Goal: Ask a question

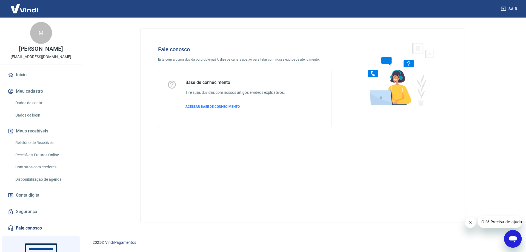
click at [512, 239] on icon "Abrir janela de mensagens" at bounding box center [513, 239] width 8 height 7
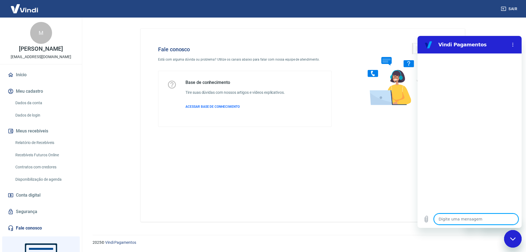
click at [452, 223] on textarea at bounding box center [476, 218] width 84 height 11
type textarea "B"
type textarea "x"
type textarea "n"
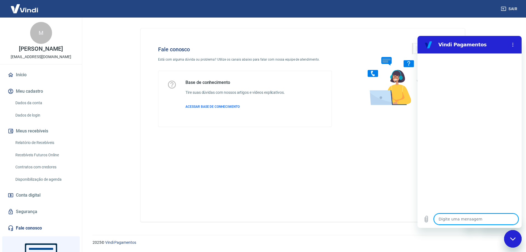
type textarea "x"
type textarea "B"
type textarea "x"
type textarea "BO"
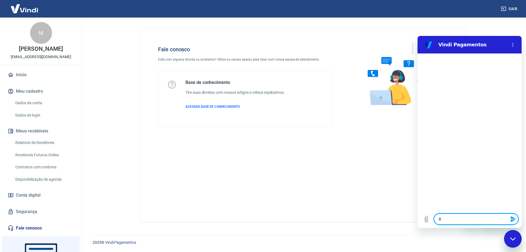
type textarea "x"
type textarea "B"
type textarea "x"
type textarea "Bo"
type textarea "x"
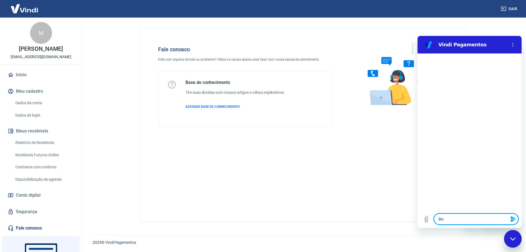
type textarea "Boa"
type textarea "x"
type textarea "Boa"
type textarea "x"
type textarea "Boa t"
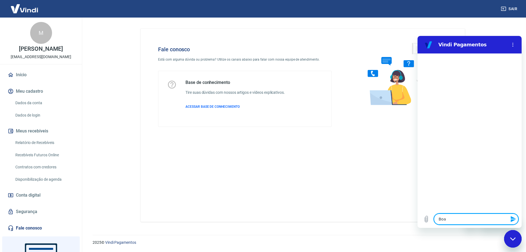
type textarea "x"
type textarea "Boa ta"
type textarea "x"
type textarea "Boa tar"
type textarea "x"
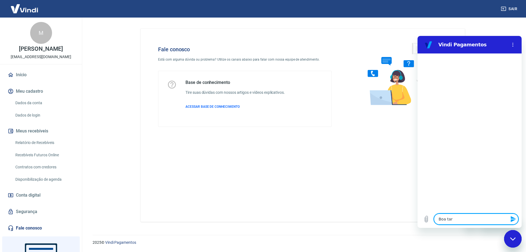
type textarea "Boa tard"
type textarea "x"
type textarea "Boa tarde"
type textarea "x"
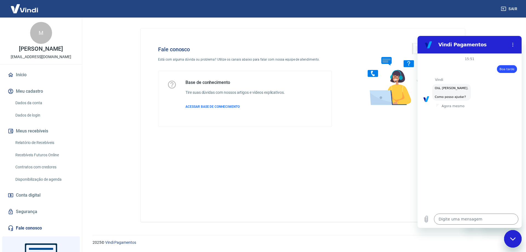
scroll to position [13, 0]
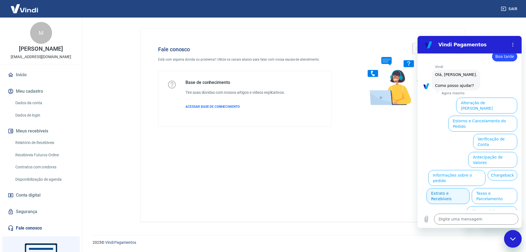
click at [469, 188] on button "Extrato e Recebíveis" at bounding box center [447, 196] width 43 height 16
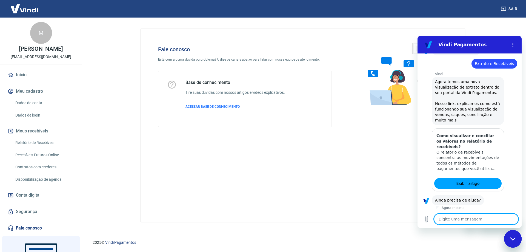
scroll to position [62, 0]
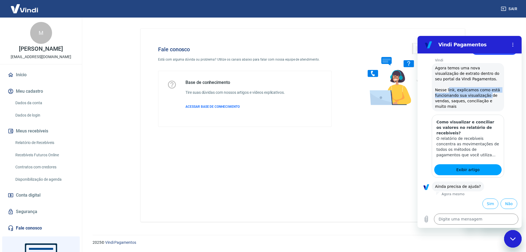
drag, startPoint x: 448, startPoint y: 87, endPoint x: 481, endPoint y: 105, distance: 36.9
click at [483, 103] on span "Agora temos uma nova visualização de extrato dentro do seu portal da Vindi Paga…" at bounding box center [468, 87] width 66 height 44
click at [481, 105] on span "Agora temos uma nova visualização de extrato dentro do seu portal da Vindi Paga…" at bounding box center [468, 87] width 66 height 44
click at [488, 203] on button "Sim" at bounding box center [490, 203] width 16 height 10
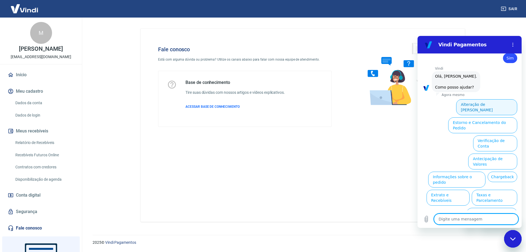
scroll to position [205, 0]
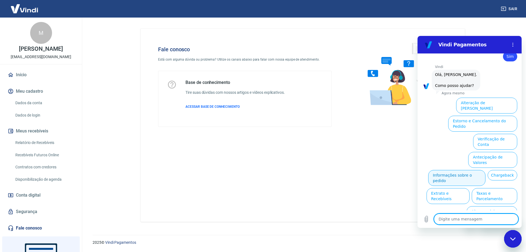
click at [477, 170] on button "Informações sobre o pedido" at bounding box center [456, 178] width 57 height 16
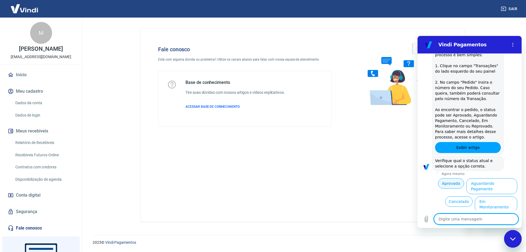
scroll to position [299, 0]
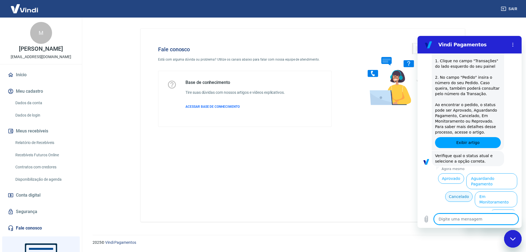
click at [459, 194] on button "Cancelado" at bounding box center [458, 196] width 27 height 10
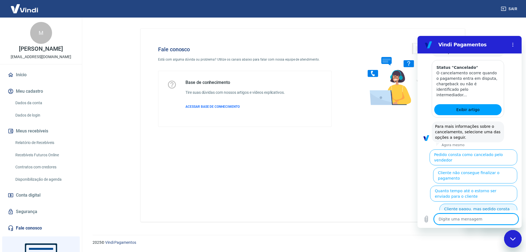
scroll to position [550, 0]
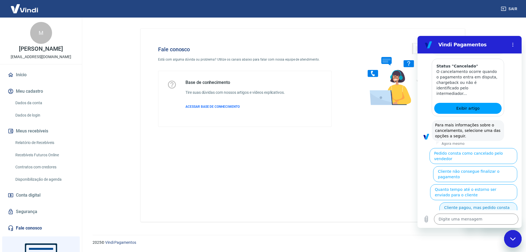
click at [497, 202] on button "Cliente pagou, mas pedido consta como 'cancelado'" at bounding box center [478, 210] width 78 height 16
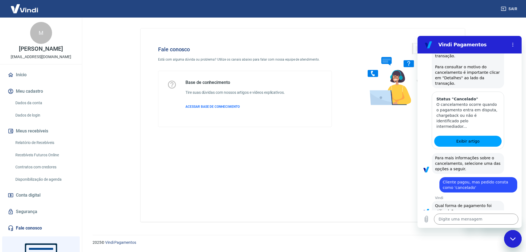
scroll to position [556, 0]
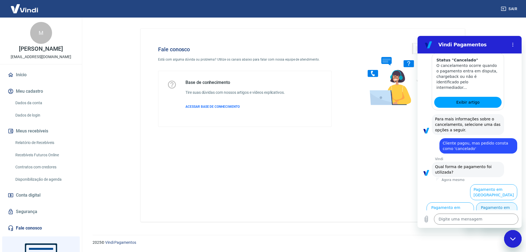
click at [494, 202] on button "Pagamento em Pix" at bounding box center [496, 210] width 41 height 16
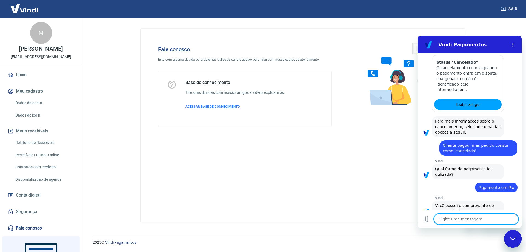
scroll to position [568, 0]
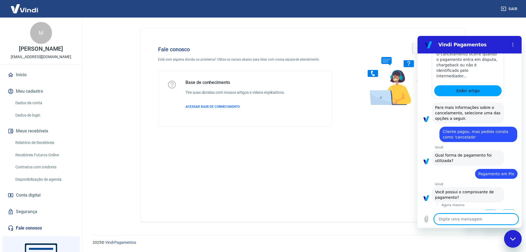
click at [489, 209] on button "Sim" at bounding box center [490, 214] width 16 height 10
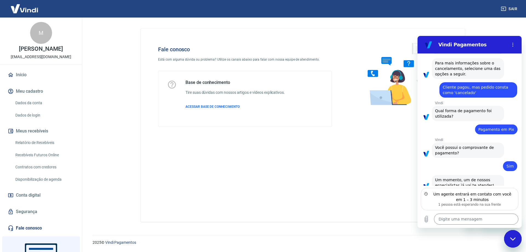
scroll to position [607, 0]
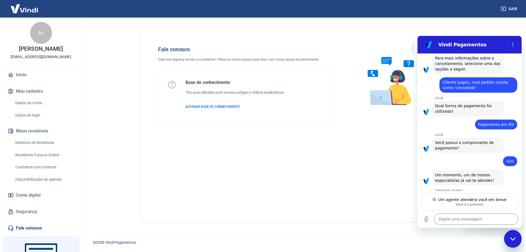
type textarea "x"
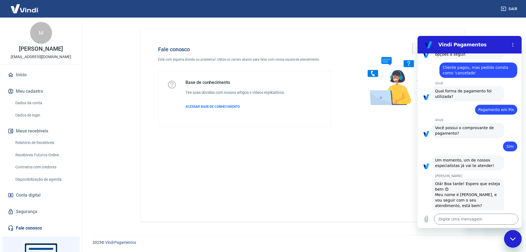
scroll to position [633, 0]
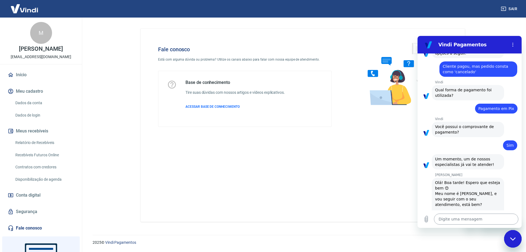
drag, startPoint x: 449, startPoint y: 220, endPoint x: 445, endPoint y: 220, distance: 4.5
click at [449, 220] on textarea at bounding box center [476, 218] width 84 height 11
type textarea "R"
type textarea "x"
type textarea "RA"
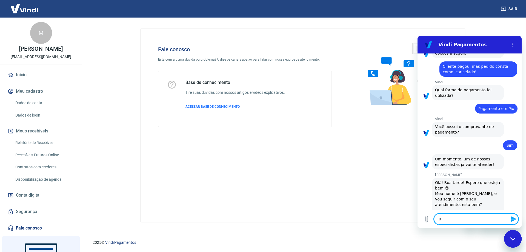
type textarea "x"
type textarea "R"
type textarea "x"
type textarea "Ra"
type textarea "x"
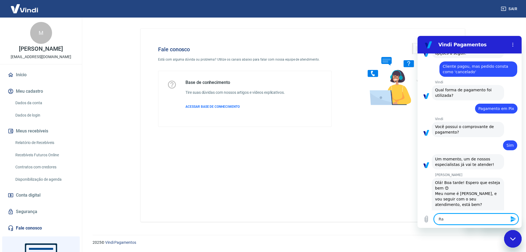
type textarea "Rag"
type textarea "x"
type textarea "Raga"
type textarea "x"
type textarea "Rag"
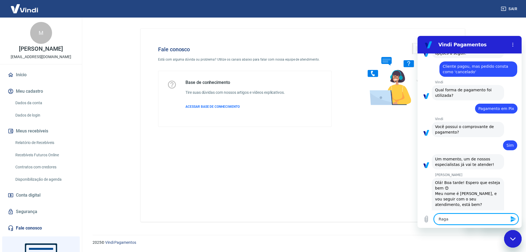
type textarea "x"
type textarea "Rag"
type textarea "x"
type textarea "Raga"
type textarea "x"
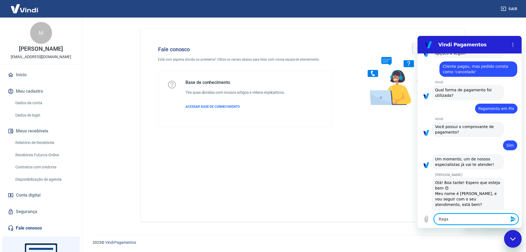
type textarea "Rag"
type textarea "x"
type textarea "Ra"
type textarea "x"
type textarea "Raf"
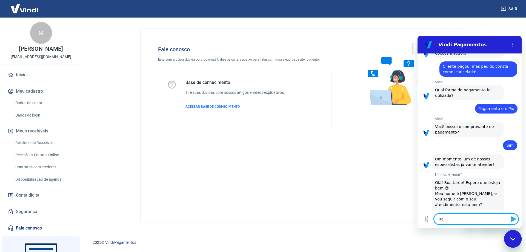
type textarea "x"
type textarea "Rafa"
type textarea "x"
type textarea "Rafae"
type textarea "x"
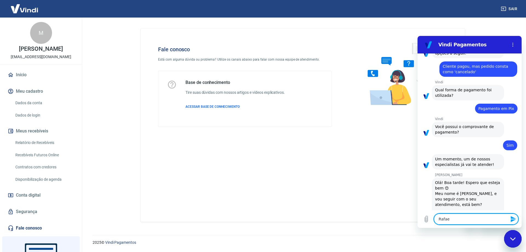
type textarea "Rafael"
type textarea "x"
type textarea "Rafaela"
type textarea "x"
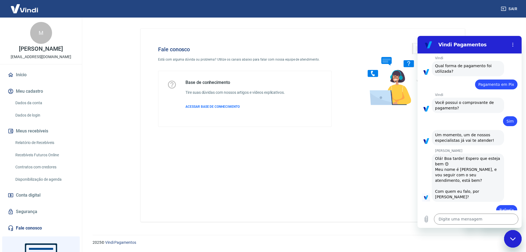
scroll to position [657, 0]
type textarea "x"
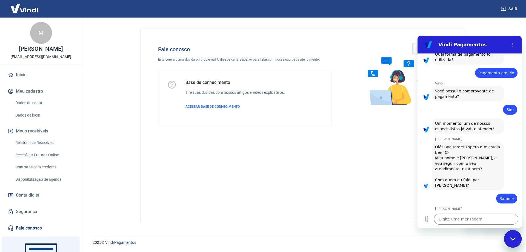
scroll to position [670, 0]
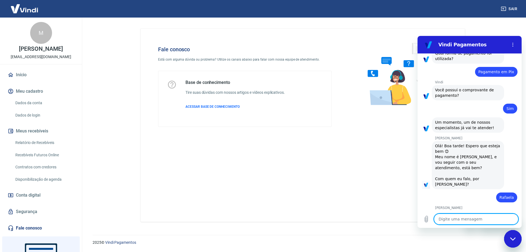
type textarea "U"
type textarea "x"
type textarea "Um"
type textarea "x"
type textarea "Uma"
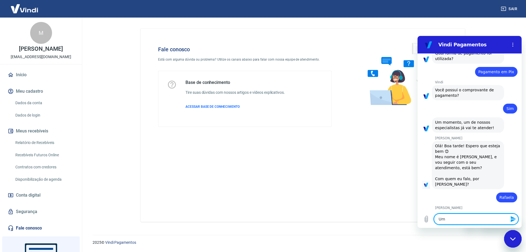
type textarea "x"
type textarea "Uma"
type textarea "x"
type textarea "Uma c"
type textarea "x"
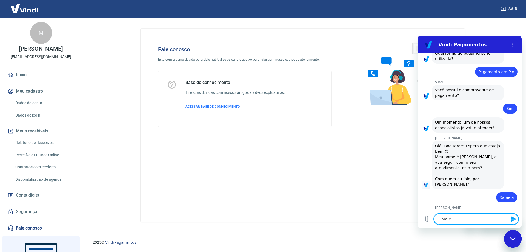
type textarea "Uma cl"
type textarea "x"
type textarea "Uma cli"
type textarea "x"
type textarea "Uma clie"
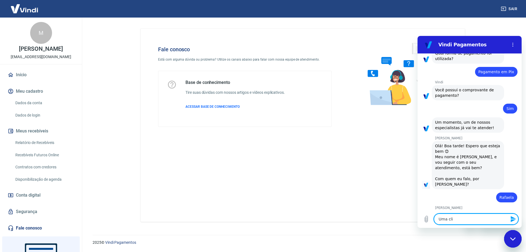
type textarea "x"
type textarea "Uma clien"
type textarea "x"
type textarea "Uma client"
type textarea "x"
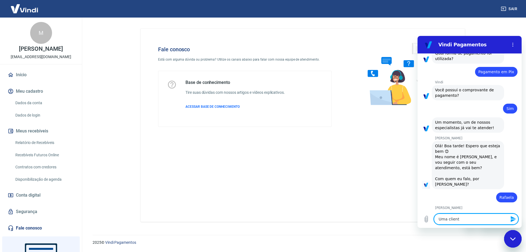
type textarea "Uma cliente"
type textarea "x"
type textarea "Uma cliente"
type textarea "x"
type textarea "Uma cliente n"
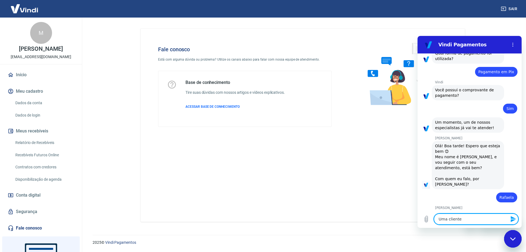
type textarea "x"
type textarea "Uma cliente no"
type textarea "x"
type textarea "Uma cliente nos"
type textarea "x"
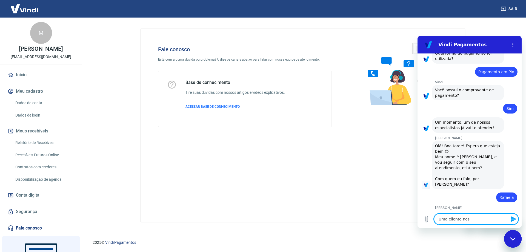
type textarea "Uma cliente noss"
type textarea "x"
type textarea "Uma cliente nossa"
type textarea "x"
type textarea "Uma cliente nossa"
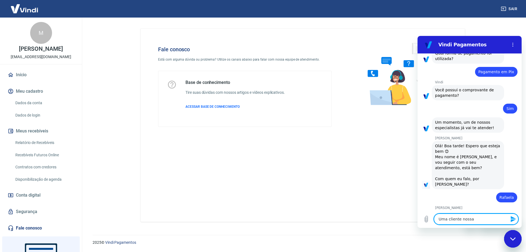
type textarea "x"
type textarea "Uma cliente nossa a"
type textarea "x"
type textarea "Uma cliente nossa ac"
type textarea "x"
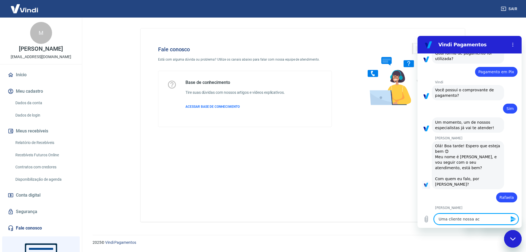
type textarea "Uma cliente nossa aca"
type textarea "x"
type textarea "Uma cliente nossa acab"
type textarea "x"
type textarea "Uma cliente nossa acabo"
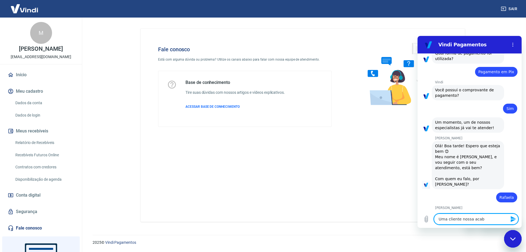
type textarea "x"
type textarea "Uma cliente nossa acabou"
type textarea "x"
type textarea "Uma cliente nossa acabou"
type textarea "x"
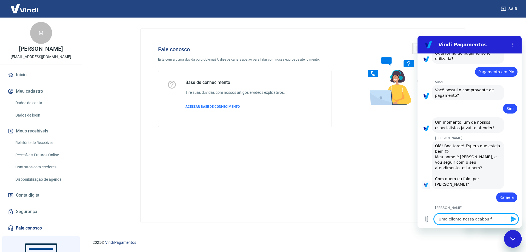
type textarea "Uma cliente nossa acabou fd"
type textarea "x"
type textarea "Uma cliente nossa acabou f"
type textarea "x"
type textarea "Uma cliente nossa acabou"
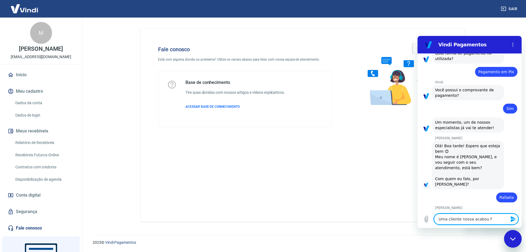
type textarea "x"
type textarea "Uma cliente nossa acabou r"
type textarea "x"
type textarea "Uma cliente nossa acabou re"
type textarea "x"
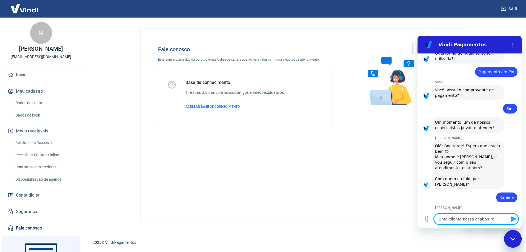
type textarea "Uma cliente nossa acabou rea"
type textarea "x"
type textarea "Uma cliente nossa acabou real"
type textarea "x"
type textarea "Uma cliente nossa acabou reali"
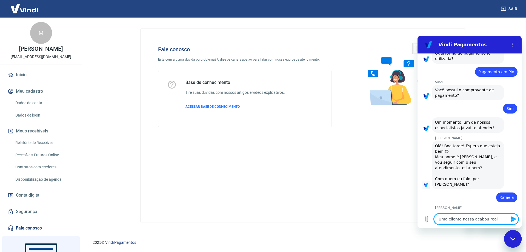
type textarea "x"
type textarea "Uma cliente nossa acabou realiz"
type textarea "x"
type textarea "Uma cliente nossa acabou realiza"
type textarea "x"
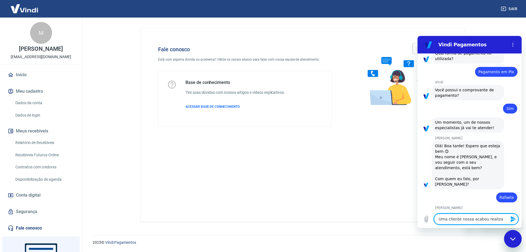
type textarea "Uma cliente nossa acabou realizan"
type textarea "x"
type textarea "Uma cliente nossa acabou realizand"
type textarea "x"
type textarea "Uma cliente nossa acabou realizando"
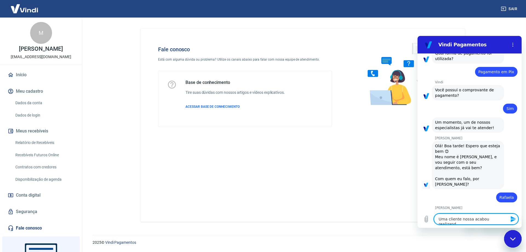
type textarea "x"
type textarea "Uma cliente nossa acabou realizando"
type textarea "x"
type textarea "Uma cliente nossa acabou realizando u"
type textarea "x"
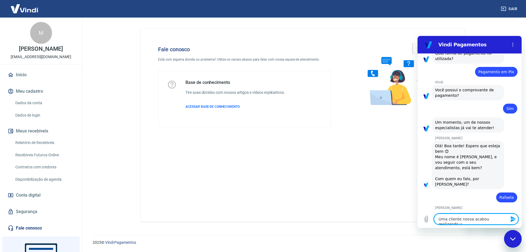
type textarea "Uma cliente nossa acabou realizando um"
type textarea "x"
type textarea "Uma cliente nossa acabou realizando um"
type textarea "x"
type textarea "Uma cliente nossa acabou realizando um p"
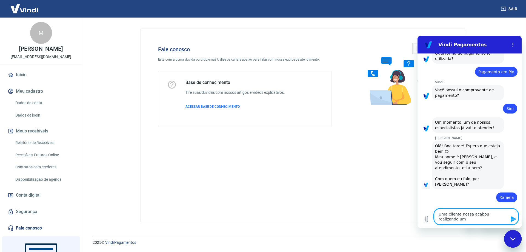
type textarea "x"
type textarea "Uma cliente nossa acabou realizando um pa"
type textarea "x"
type textarea "Uma cliente nossa acabou realizando um pag"
type textarea "x"
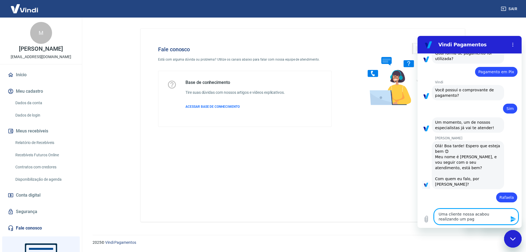
type textarea "Uma cliente nossa acabou realizando um paga"
type textarea "x"
type textarea "Uma cliente nossa acabou realizando um pagam"
type textarea "x"
type textarea "Uma cliente nossa acabou realizando um pagame"
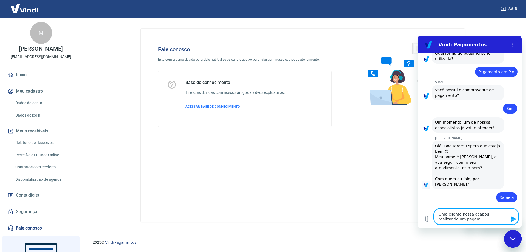
type textarea "x"
type textarea "Uma cliente nossa acabou realizando um pagamen"
type textarea "x"
type textarea "Uma cliente nossa acabou realizando um pagament"
type textarea "x"
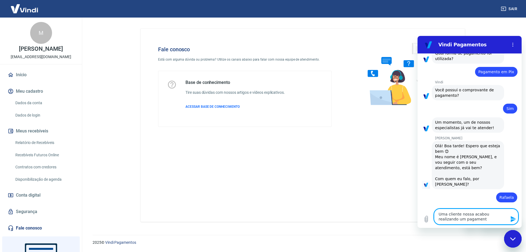
type textarea "Uma cliente nossa acabou realizando um pagamento"
type textarea "x"
type textarea "Uma cliente nossa acabou realizando um pagamento"
type textarea "x"
type textarea "Uma cliente nossa acabou realizando um pagamento p"
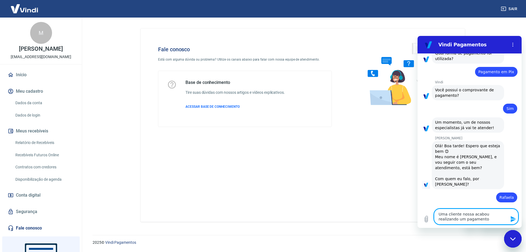
type textarea "x"
type textarea "Uma cliente nossa acabou realizando um pagamento pl"
type textarea "x"
type textarea "Uma cliente nossa acabou realizando um pagamento p"
type textarea "x"
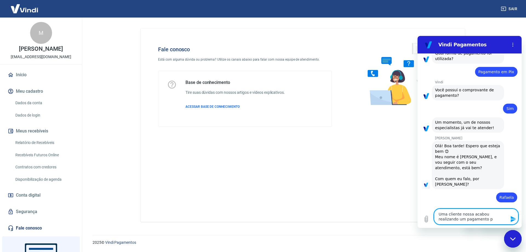
type textarea "Uma cliente nossa acabou realizando um pagamento pa"
type textarea "x"
type textarea "Uma cliente nossa acabou realizando um pagamento par"
type textarea "x"
type textarea "Uma cliente nossa acabou realizando um pagamento para"
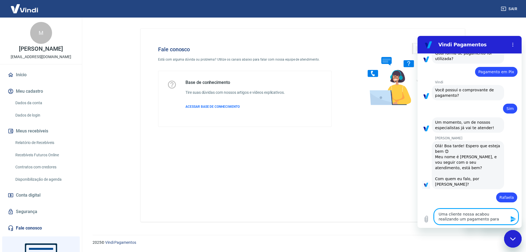
type textarea "x"
type textarea "Uma cliente nossa acabou realizando um pagamento para"
type textarea "x"
type textarea "Uma cliente nossa acabou realizando um pagamento para o"
type textarea "x"
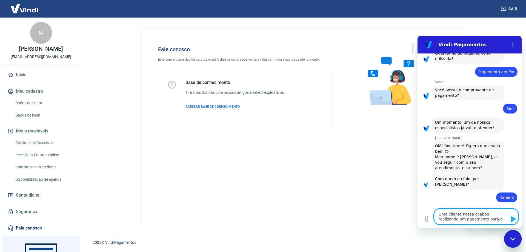
type textarea "Uma cliente nossa acabou realizando um pagamento para o"
type textarea "x"
type textarea "Uma cliente nossa acabou realizando um pagamento para o N"
type textarea "x"
type textarea "Uma cliente nossa acabou realizando um pagamento para o NC"
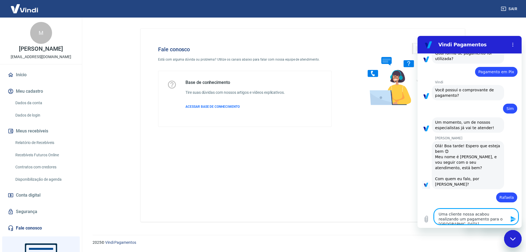
type textarea "x"
type textarea "Uma cliente nossa acabou realizando um pagamento para o NCP"
type textarea "x"
type textarea "Uma cliente nossa acabou realizando um pagamento para o NC"
type textarea "x"
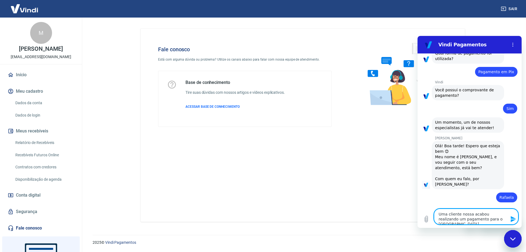
type textarea "Uma cliente nossa acabou realizando um pagamento para o N"
type textarea "x"
type textarea "Uma cliente nossa acabou realizando um pagamento para o"
type textarea "x"
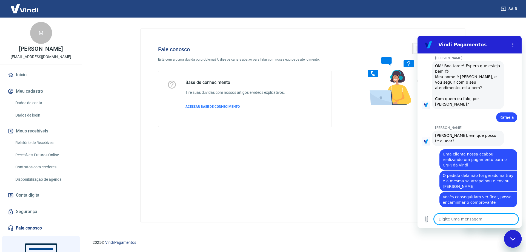
scroll to position [753, 0]
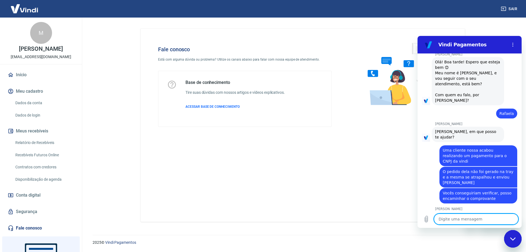
click at [466, 219] on textarea at bounding box center [476, 218] width 84 height 11
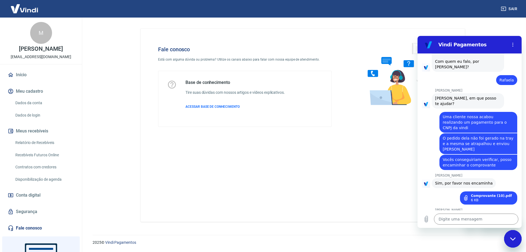
scroll to position [786, 0]
click at [467, 212] on div "Digite uma mensagem x" at bounding box center [469, 219] width 104 height 18
click at [466, 216] on textarea at bounding box center [476, 218] width 84 height 11
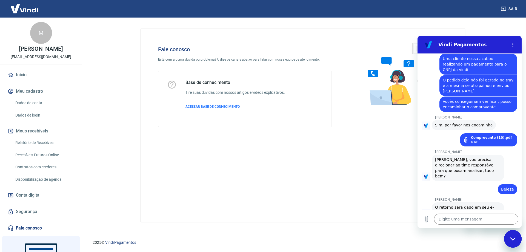
scroll to position [846, 0]
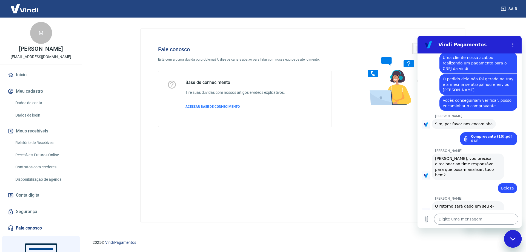
click at [449, 220] on textarea at bounding box center [476, 218] width 84 height 11
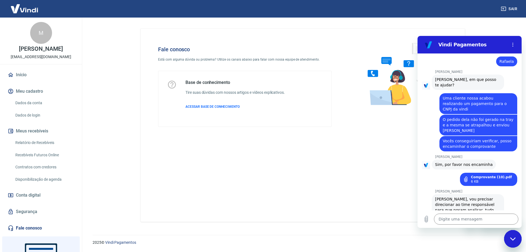
scroll to position [833, 0]
